Goal: Transaction & Acquisition: Download file/media

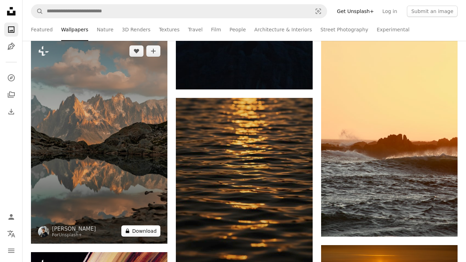
scroll to position [29957, 0]
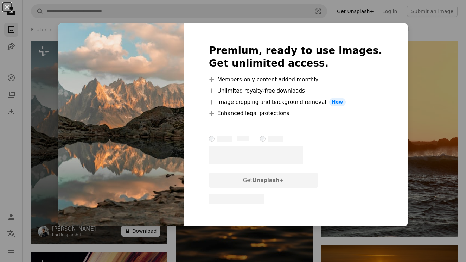
click at [141, 241] on div "An X shape Premium, ready to use images. Get unlimited access. A plus sign Memb…" at bounding box center [233, 131] width 466 height 262
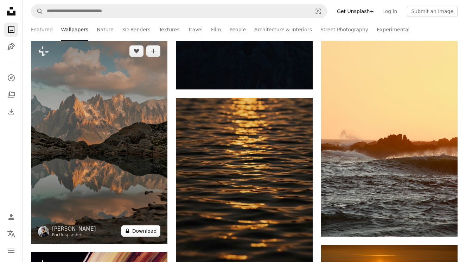
click at [145, 236] on button "A lock Download" at bounding box center [140, 230] width 39 height 11
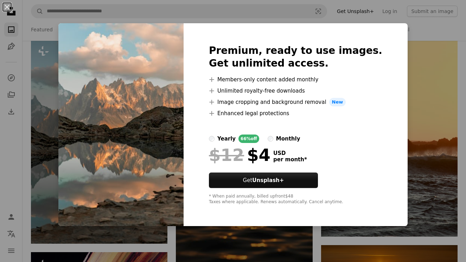
click at [392, 15] on div "An X shape Premium, ready to use images. Get unlimited access. A plus sign Memb…" at bounding box center [233, 131] width 466 height 262
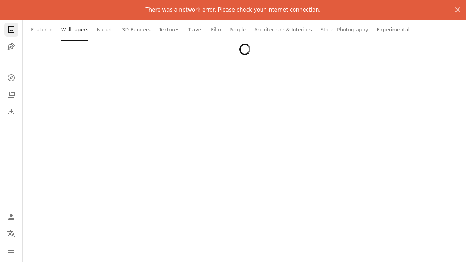
scroll to position [31982, 0]
click at [260, 51] on div at bounding box center [245, 187] width 444 height 290
click at [241, 82] on div at bounding box center [245, 187] width 444 height 290
click at [78, 35] on li "Wallpapers" at bounding box center [74, 29] width 27 height 23
click at [43, 32] on link "Featured" at bounding box center [42, 29] width 22 height 23
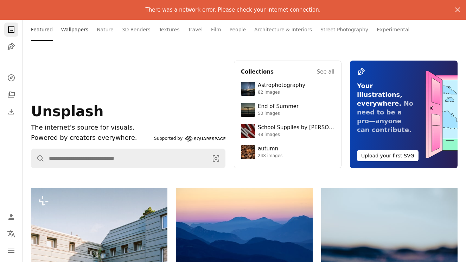
click at [71, 31] on link "Wallpapers" at bounding box center [74, 29] width 27 height 23
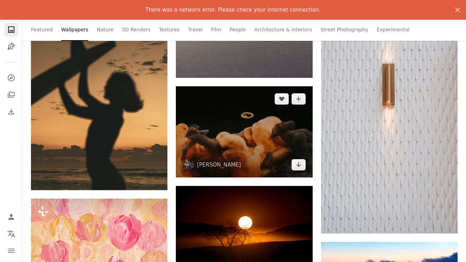
scroll to position [9235, 0]
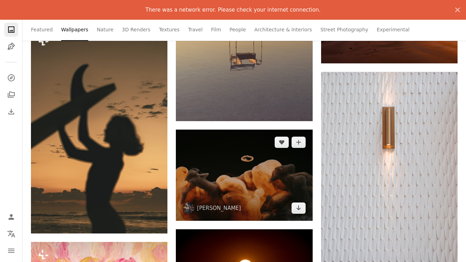
click at [266, 192] on img at bounding box center [244, 175] width 137 height 91
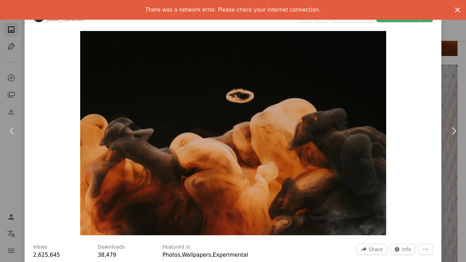
click at [458, 9] on icon "An X shape" at bounding box center [458, 10] width 8 height 8
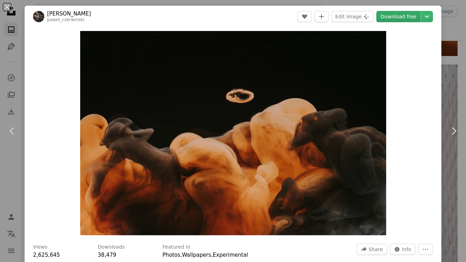
click at [389, 17] on link "Download free" at bounding box center [399, 16] width 44 height 11
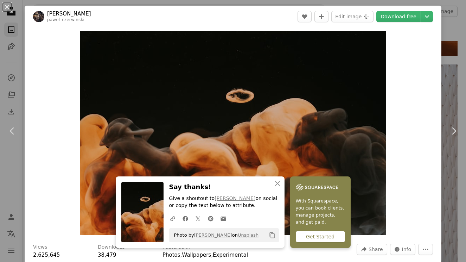
drag, startPoint x: 447, startPoint y: 95, endPoint x: 429, endPoint y: 35, distance: 62.2
click at [447, 95] on div "An X shape Chevron left Chevron right [PERSON_NAME] pawel_czerwinski A heart A …" at bounding box center [233, 131] width 466 height 262
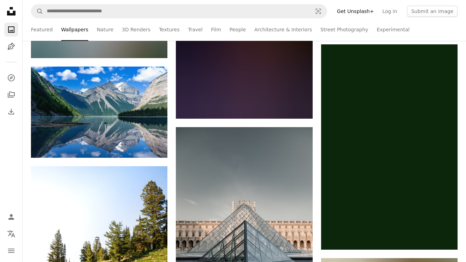
scroll to position [77061, 0]
